Goal: Transaction & Acquisition: Subscribe to service/newsletter

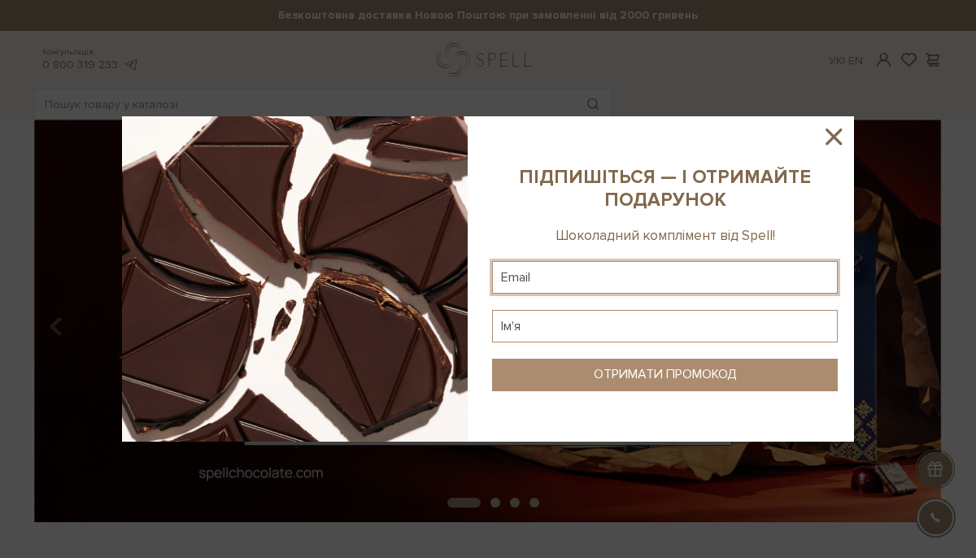
click at [566, 265] on input "text" at bounding box center [665, 277] width 346 height 33
paste input "[EMAIL_ADDRESS][DOMAIN_NAME]"
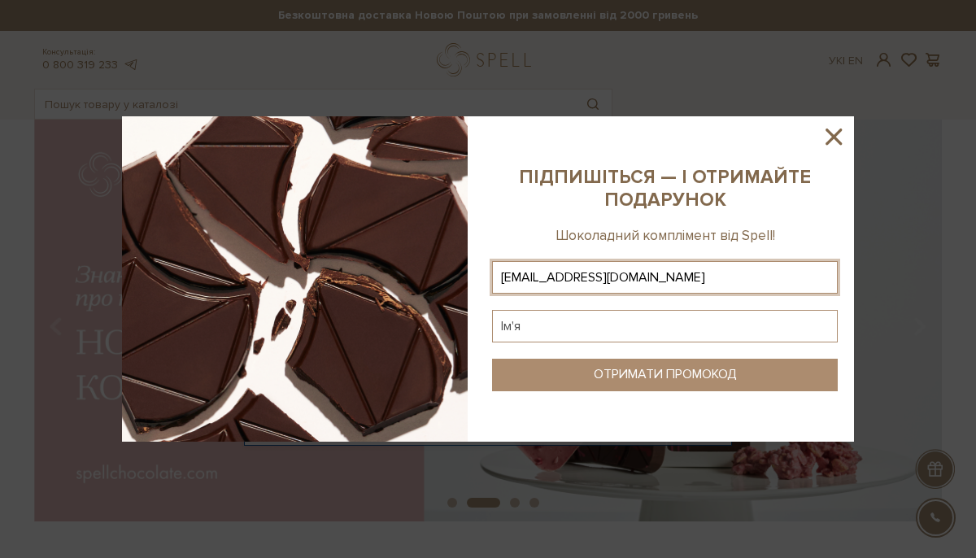
type input "[EMAIL_ADDRESS][DOMAIN_NAME]"
click at [553, 331] on input "text" at bounding box center [665, 326] width 346 height 33
type input "[PERSON_NAME]"
type input "Д"
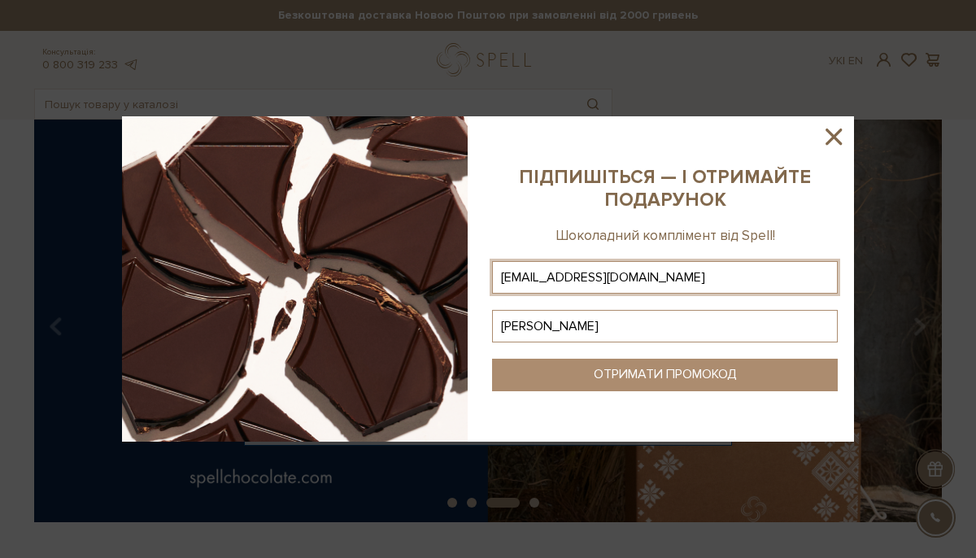
type input "[PERSON_NAME]"
click at [550, 379] on button "ОТРИМАТИ ПРОМОКОД" at bounding box center [665, 375] width 346 height 33
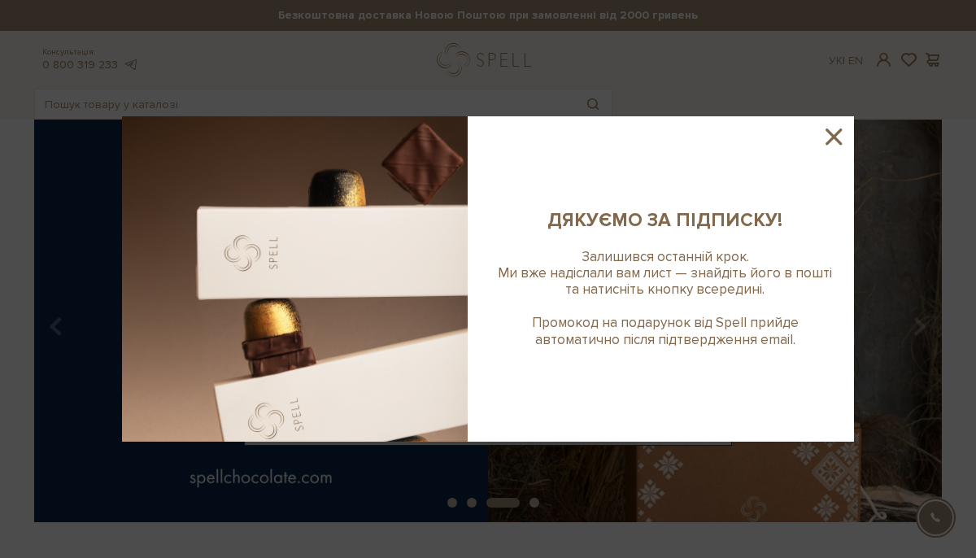
click at [851, 131] on sys-column-static at bounding box center [665, 278] width 378 height 325
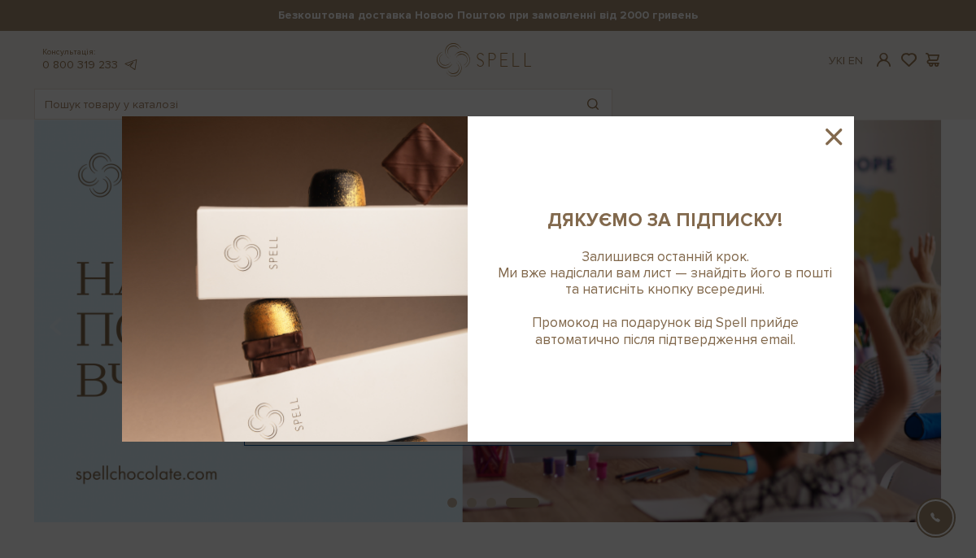
click at [825, 135] on icon at bounding box center [833, 137] width 28 height 28
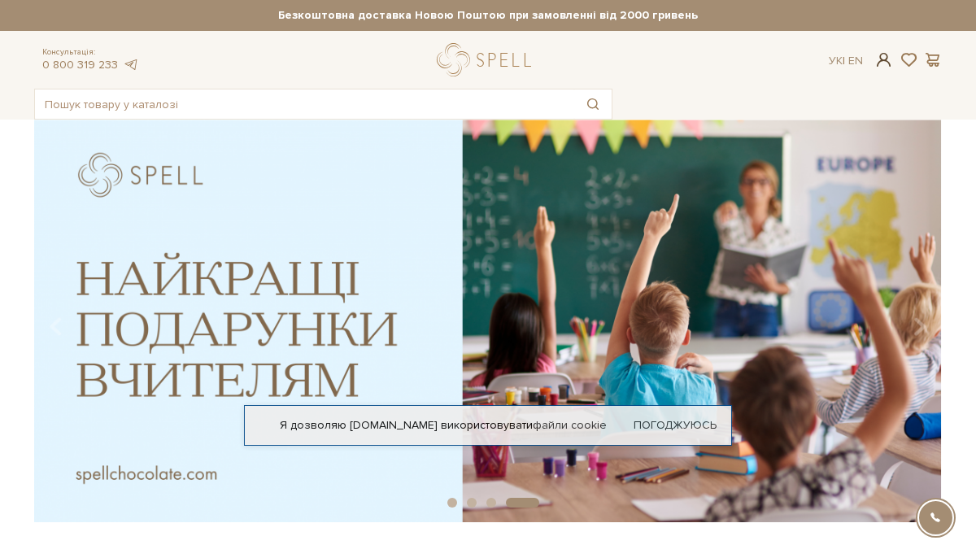
click at [880, 63] on span at bounding box center [884, 59] width 20 height 17
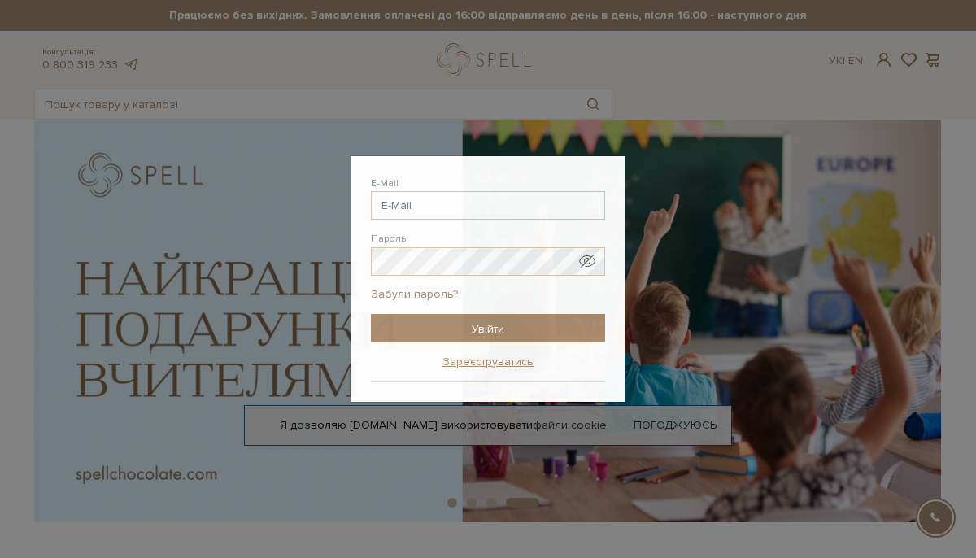
click at [303, 232] on div "Авторизація E-Mail [GEOGRAPHIC_DATA] Забули пароль? Увійти Зареєструватись Забу…" at bounding box center [488, 279] width 976 height 558
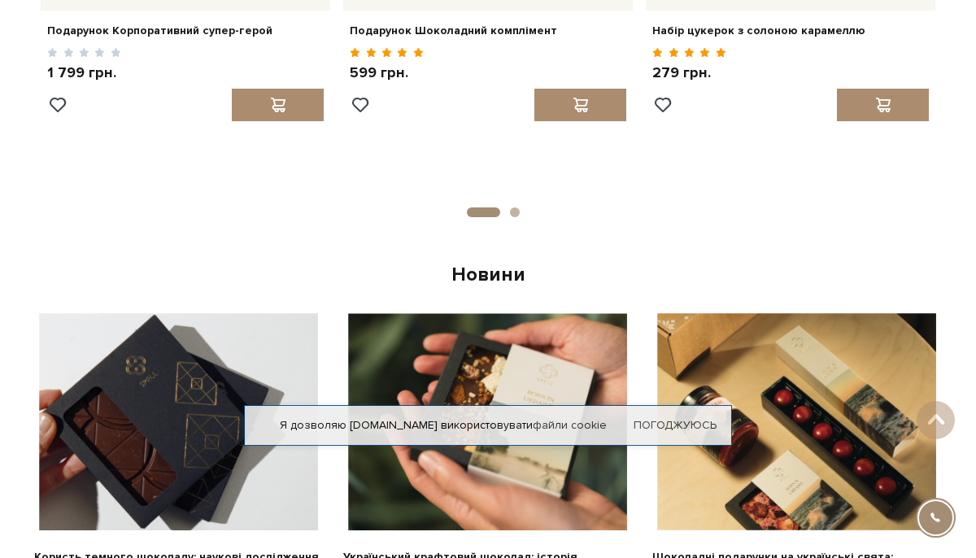
scroll to position [940, 0]
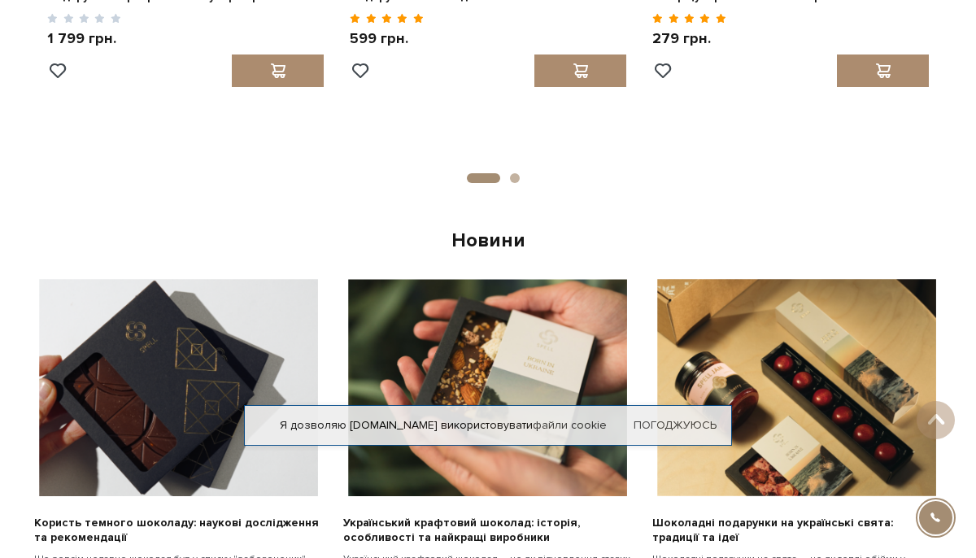
click at [661, 433] on div "Я дозволяю [DOMAIN_NAME] використовувати файли cookie Погоджуюсь" at bounding box center [488, 425] width 488 height 41
click at [670, 426] on link "Погоджуюсь" at bounding box center [674, 425] width 83 height 15
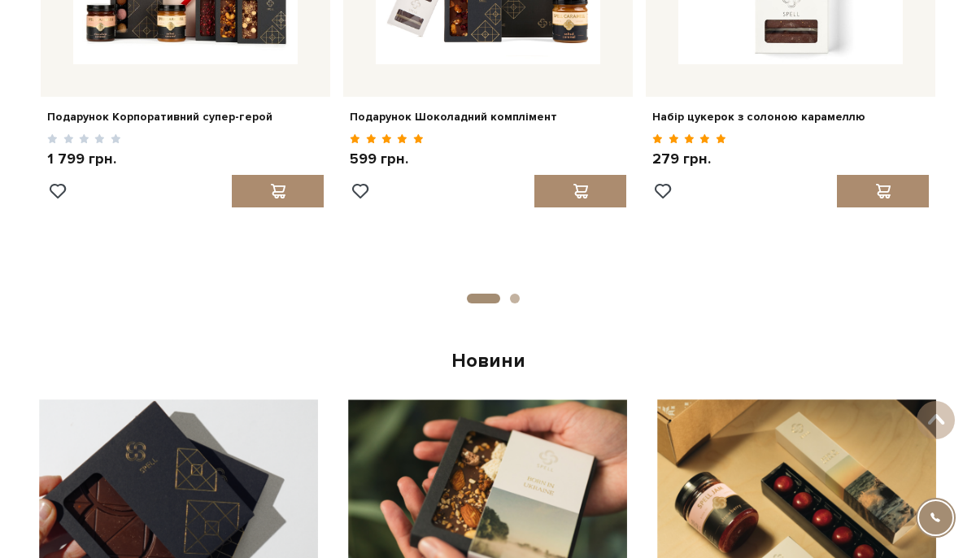
scroll to position [823, 0]
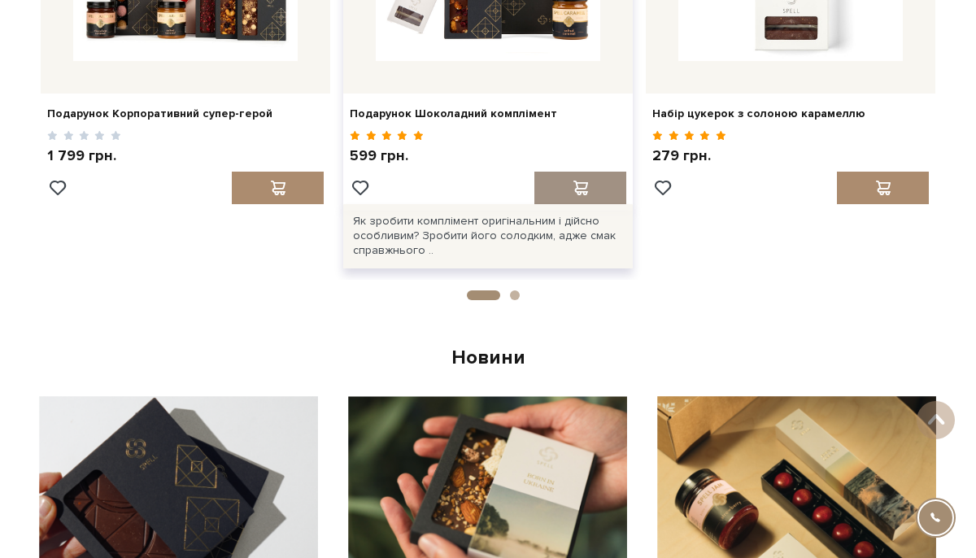
click at [548, 193] on div at bounding box center [580, 188] width 92 height 33
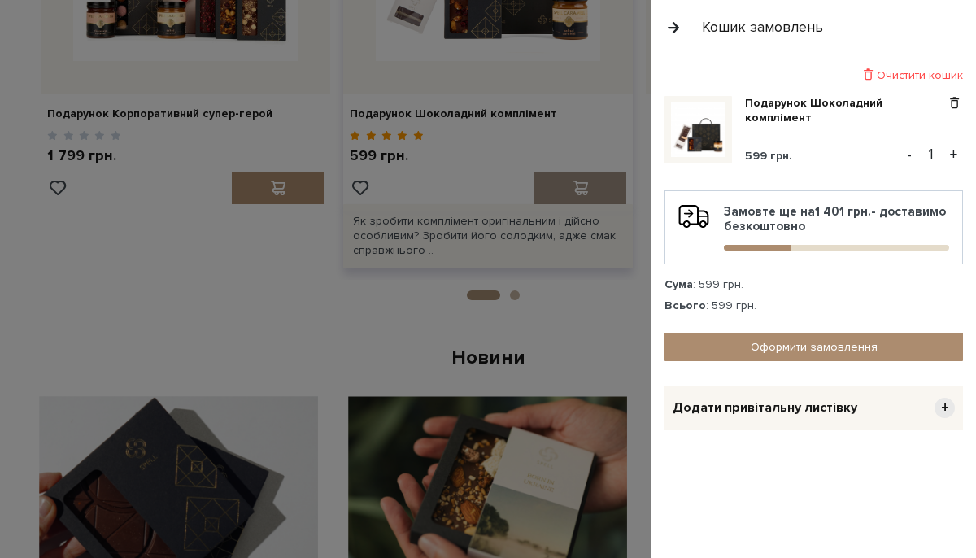
click at [548, 193] on div at bounding box center [488, 279] width 976 height 558
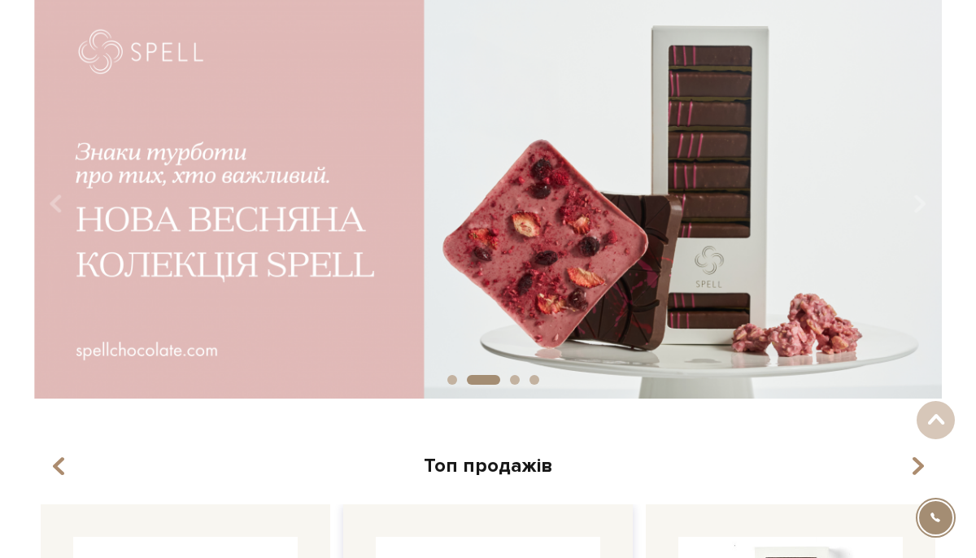
scroll to position [0, 0]
